Goal: Transaction & Acquisition: Obtain resource

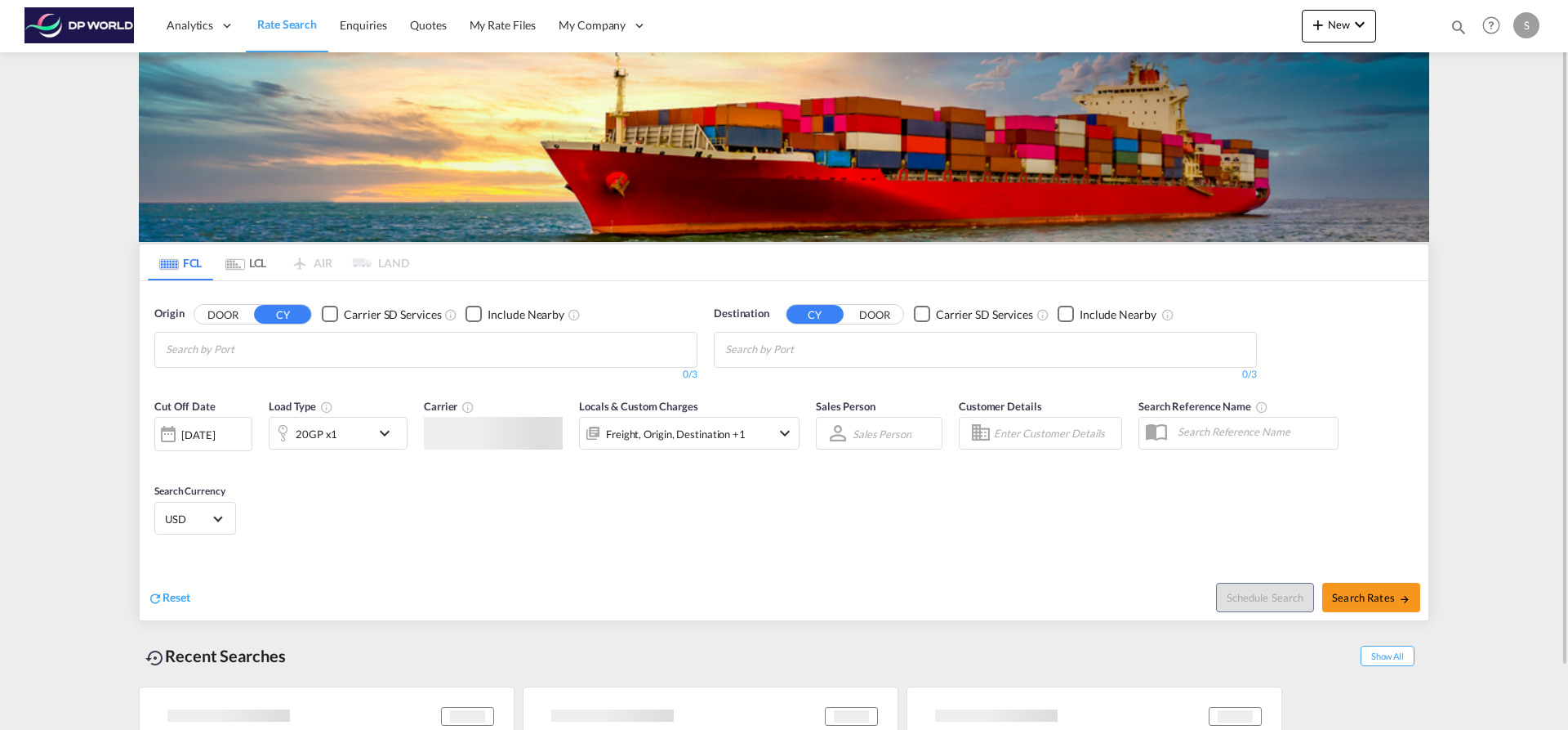
click at [426, 347] on md-chips at bounding box center [426, 349] width 541 height 34
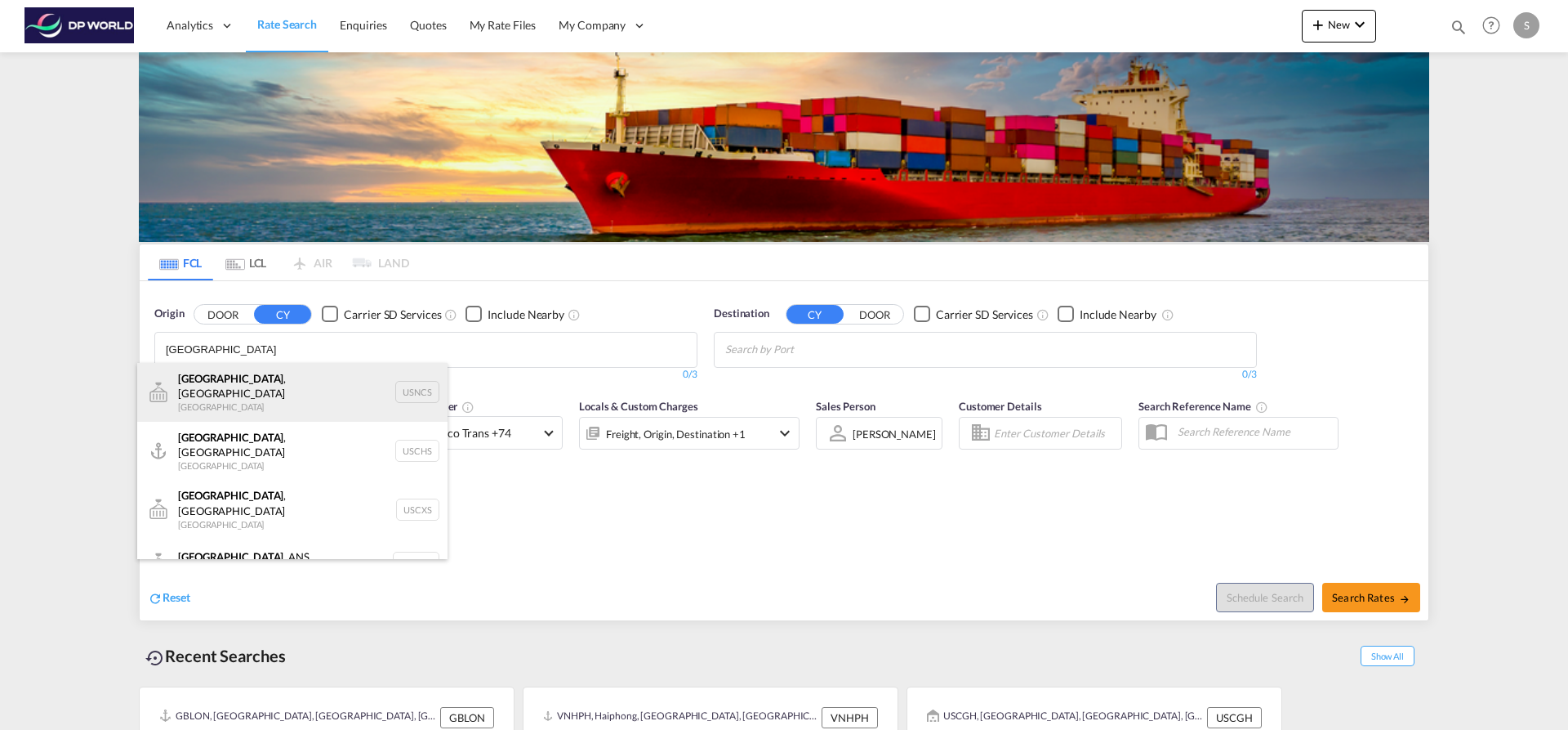
type input "[GEOGRAPHIC_DATA]"
click at [388, 364] on div "[GEOGRAPHIC_DATA] , [GEOGRAPHIC_DATA] [GEOGRAPHIC_DATA] USNCS" at bounding box center [292, 392] width 311 height 59
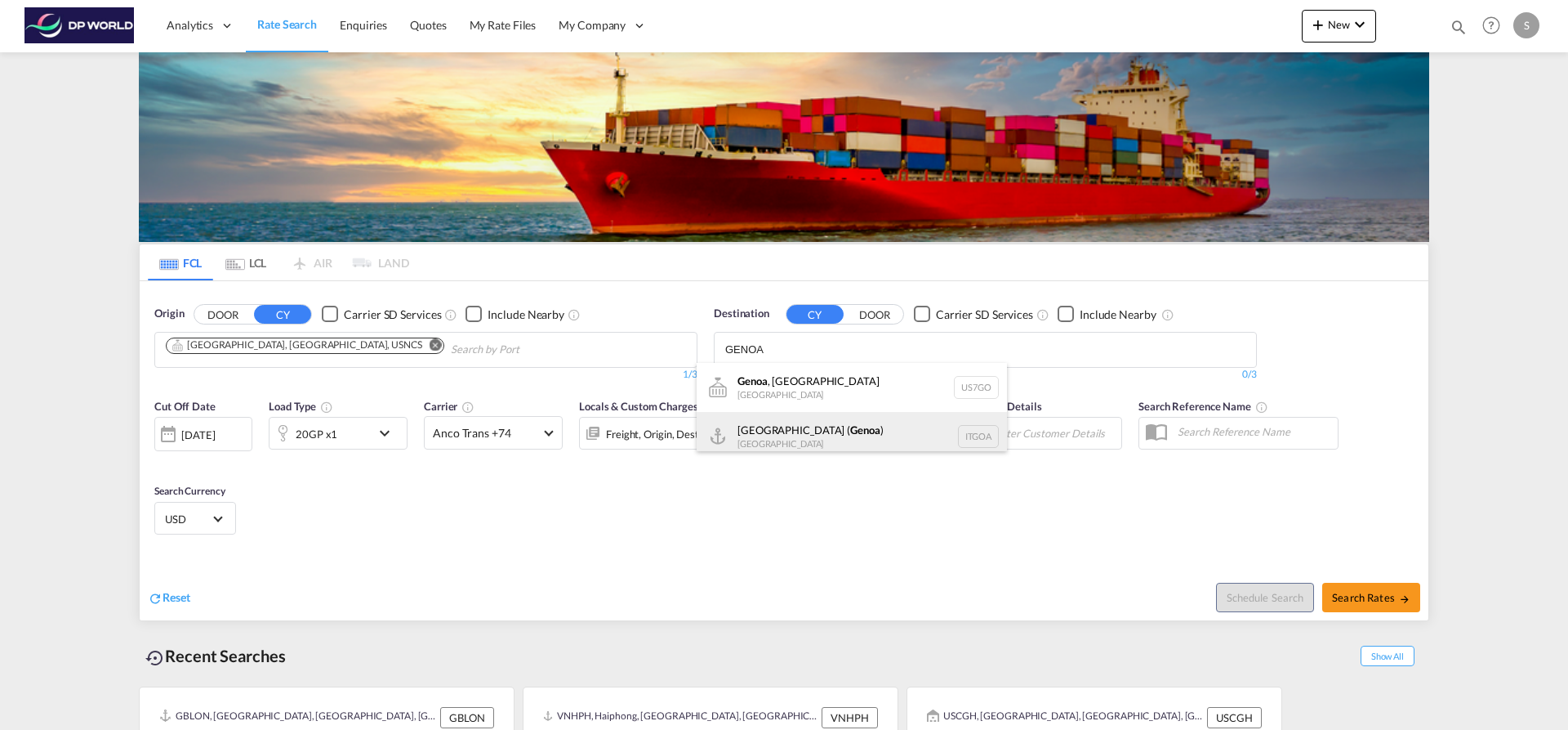
type input "GENOA"
click at [841, 413] on div "[GEOGRAPHIC_DATA] ( [GEOGRAPHIC_DATA] ) [GEOGRAPHIC_DATA] ITGOA" at bounding box center [852, 436] width 311 height 49
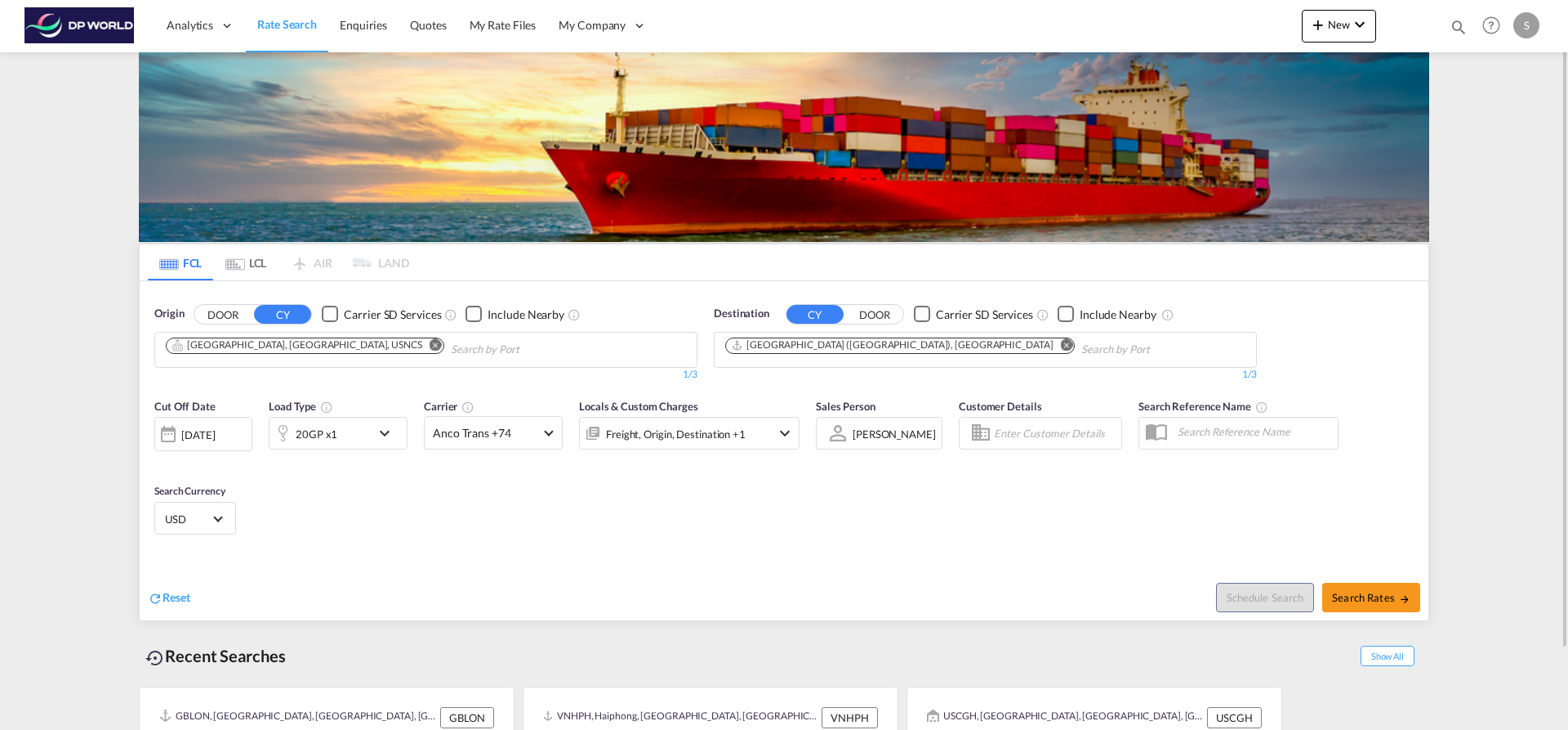
click at [378, 430] on md-icon "icon-chevron-down" at bounding box center [389, 433] width 27 height 20
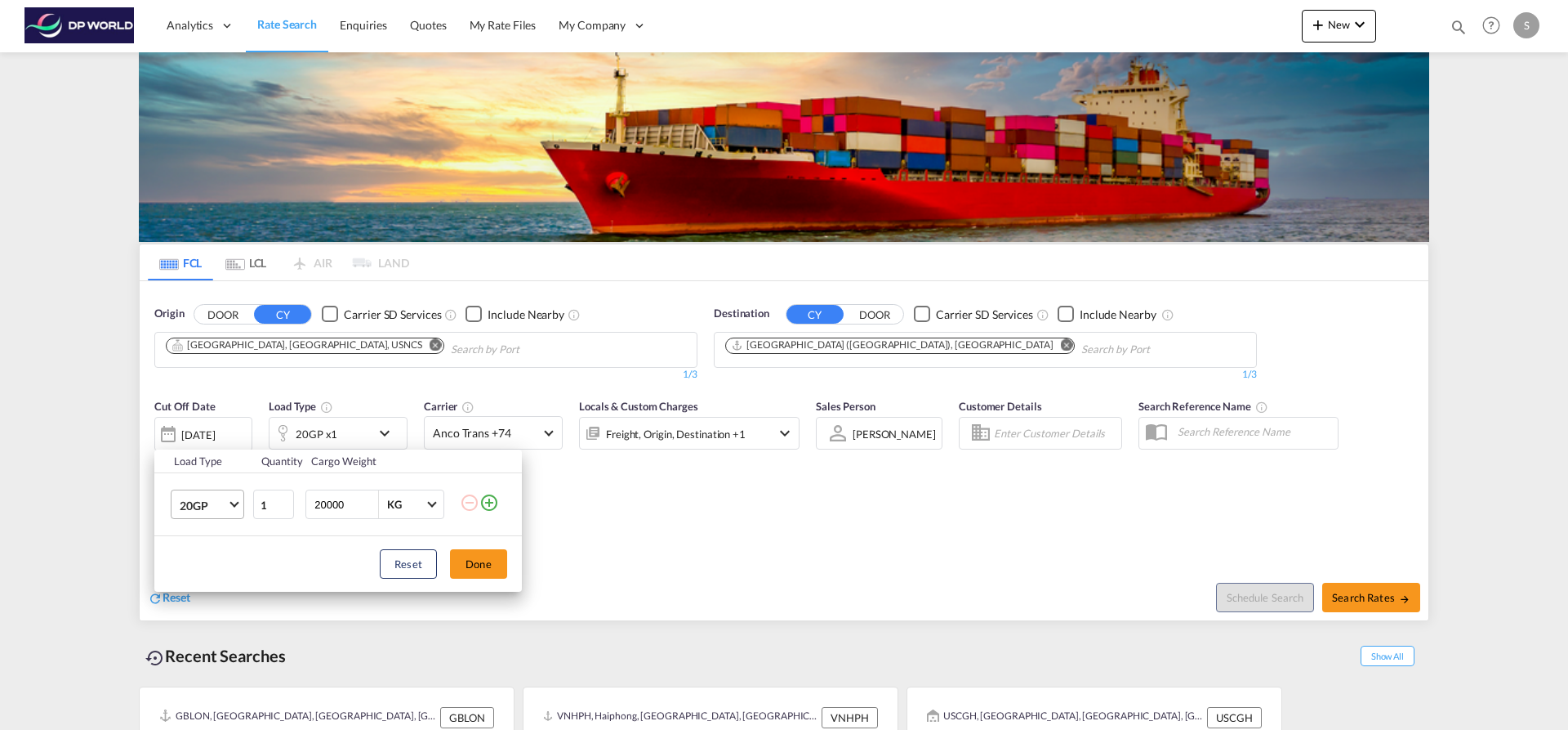
click at [226, 501] on span "20GP" at bounding box center [203, 505] width 47 height 17
click at [232, 576] on md-option "40HC" at bounding box center [223, 583] width 111 height 39
click at [481, 563] on button "Done" at bounding box center [479, 564] width 58 height 29
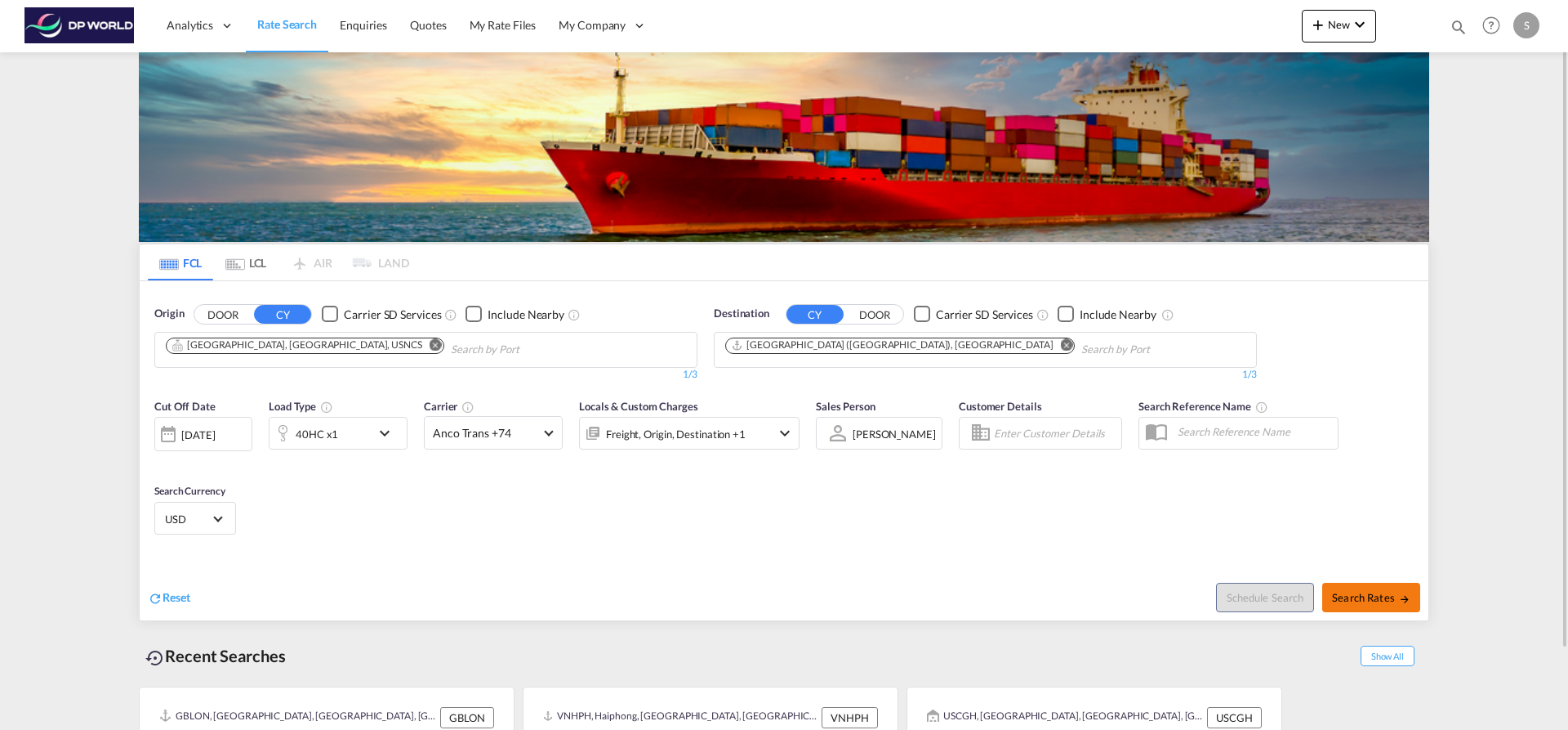
click at [1371, 598] on span "Search Rates" at bounding box center [1372, 597] width 78 height 13
type input "USNCS to [GEOGRAPHIC_DATA] / [DATE]"
click at [1368, 595] on span "Search Rates" at bounding box center [1372, 597] width 78 height 13
type input "USCHS to ITGOA / 11 Sep 2025"
